Goal: Transaction & Acquisition: Purchase product/service

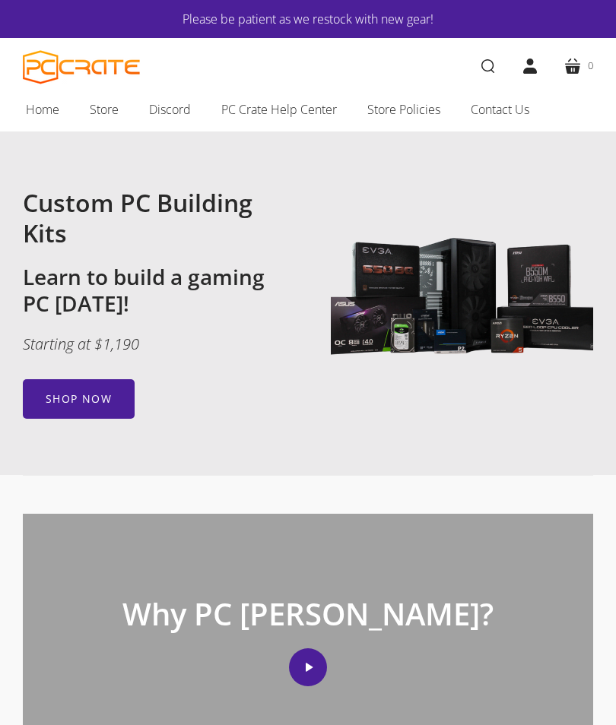
click at [109, 108] on span "Store" at bounding box center [104, 110] width 29 height 20
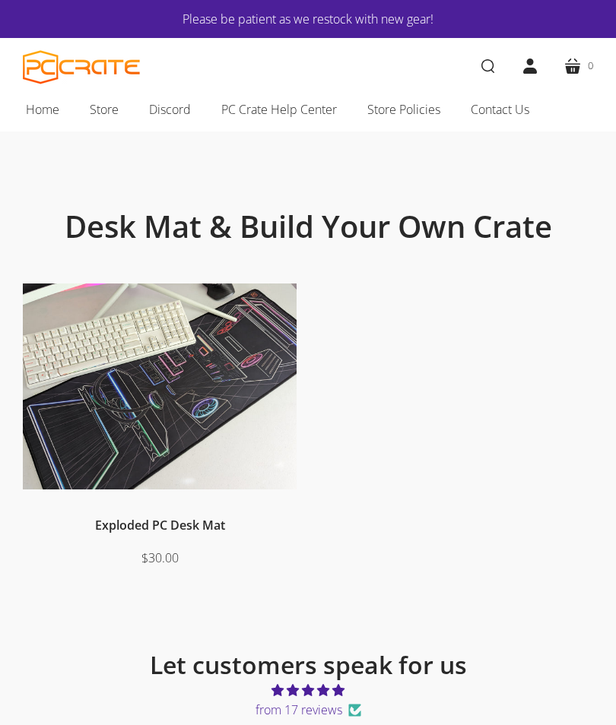
click at [66, 116] on link "Home" at bounding box center [43, 109] width 64 height 32
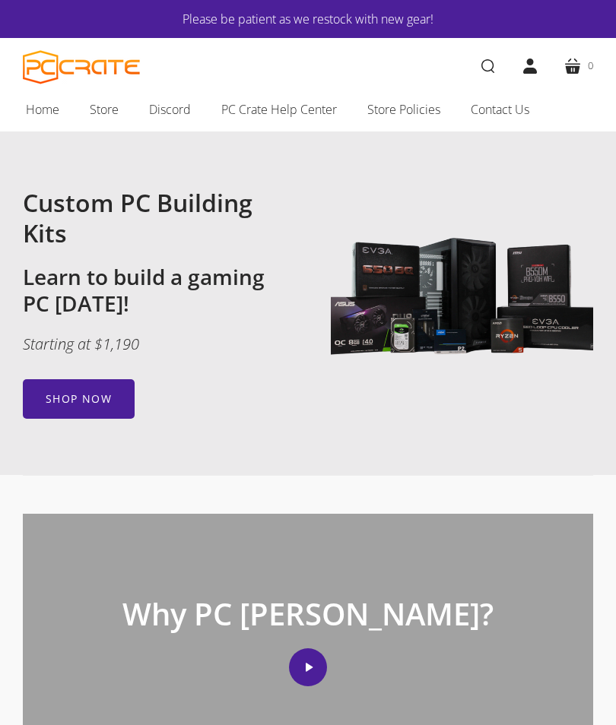
click at [93, 403] on link "Shop now" at bounding box center [79, 399] width 112 height 40
